Goal: Task Accomplishment & Management: Manage account settings

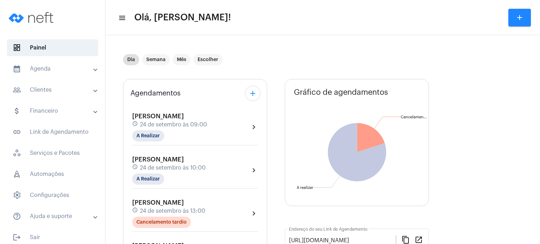
click at [155, 127] on span "24 de setembro às 09:00" at bounding box center [173, 125] width 67 height 6
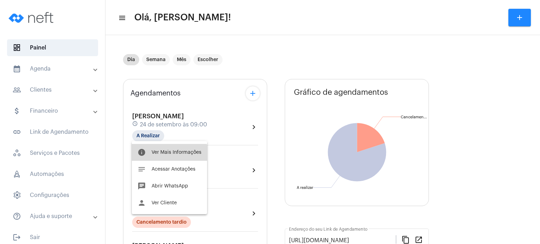
click at [166, 155] on button "info Ver Mais Informações" at bounding box center [169, 152] width 75 height 17
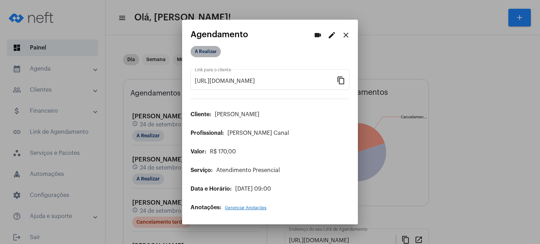
click at [204, 53] on mat-chip "A Realizar" at bounding box center [205, 51] width 30 height 11
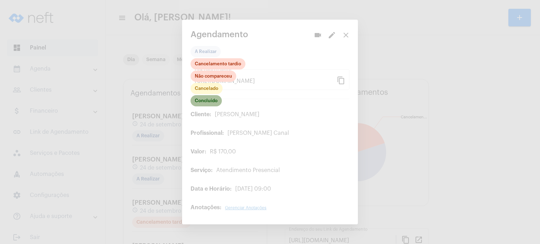
click at [208, 103] on mat-chip "Concluído" at bounding box center [205, 100] width 31 height 11
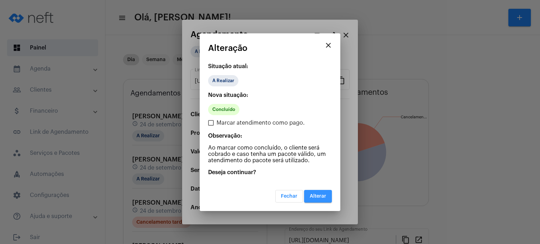
click at [320, 197] on span "Alterar" at bounding box center [318, 196] width 17 height 5
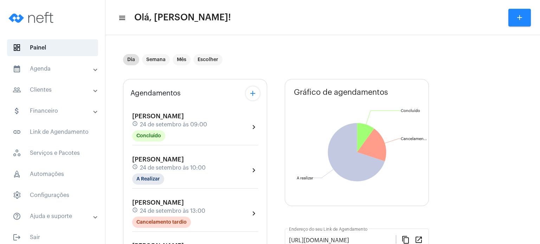
click at [179, 125] on span "24 de setembro às 09:00" at bounding box center [173, 125] width 67 height 6
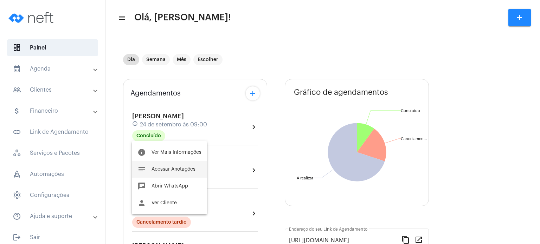
click at [169, 168] on span "Acessar Anotações" at bounding box center [173, 169] width 44 height 5
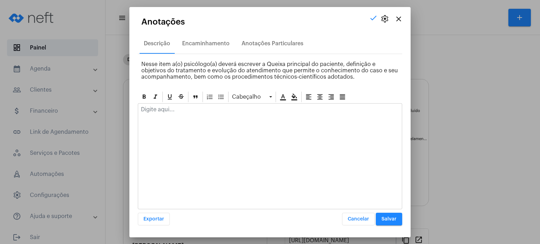
click at [189, 119] on div at bounding box center [270, 156] width 264 height 106
click at [186, 112] on p at bounding box center [270, 109] width 258 height 6
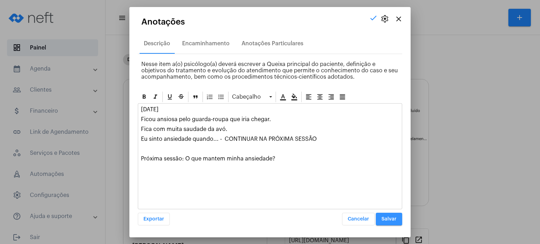
click at [402, 218] on button "Salvar" at bounding box center [389, 219] width 26 height 13
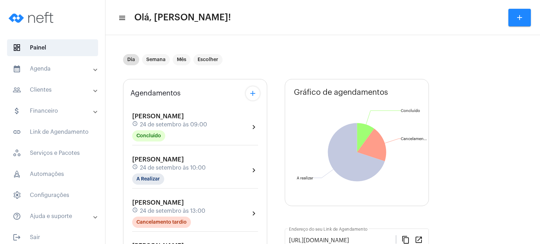
click at [148, 118] on span "[PERSON_NAME]" at bounding box center [158, 116] width 52 height 6
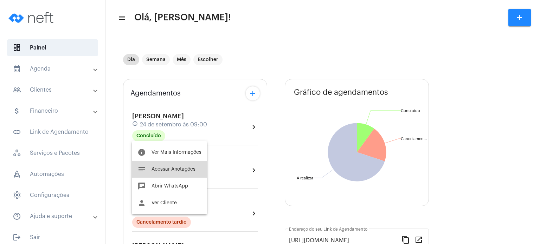
click at [173, 168] on span "Acessar Anotações" at bounding box center [173, 169] width 44 height 5
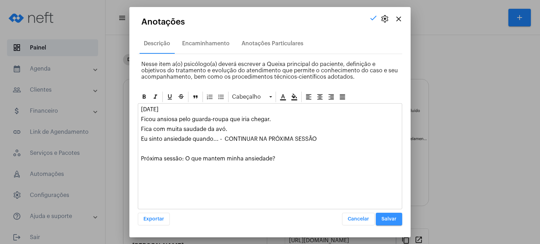
click at [388, 216] on button "Salvar" at bounding box center [389, 219] width 26 height 13
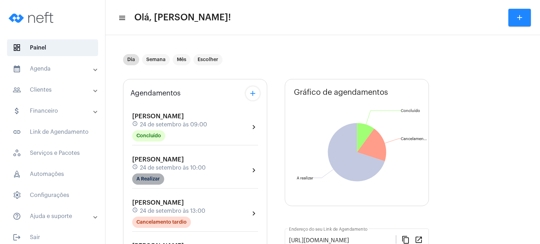
click at [153, 181] on mat-chip "A Realizar" at bounding box center [148, 179] width 32 height 11
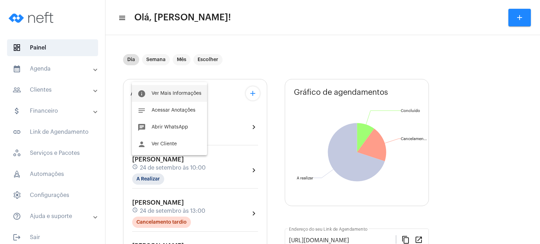
click at [178, 94] on span "Ver Mais Informações" at bounding box center [176, 93] width 50 height 5
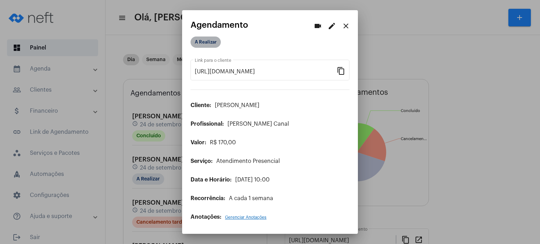
click at [208, 41] on mat-chip "A Realizar" at bounding box center [205, 42] width 30 height 11
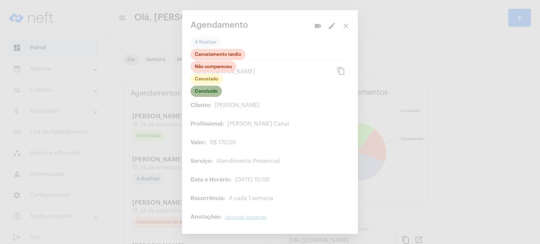
click at [209, 91] on mat-chip "Concluído" at bounding box center [205, 91] width 31 height 11
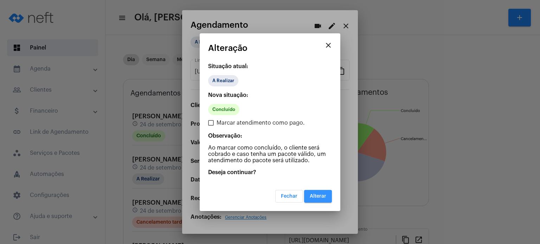
click at [314, 197] on span "Alterar" at bounding box center [318, 196] width 17 height 5
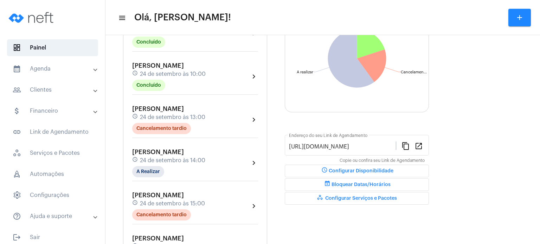
scroll to position [84, 0]
